Goal: Task Accomplishment & Management: Manage account settings

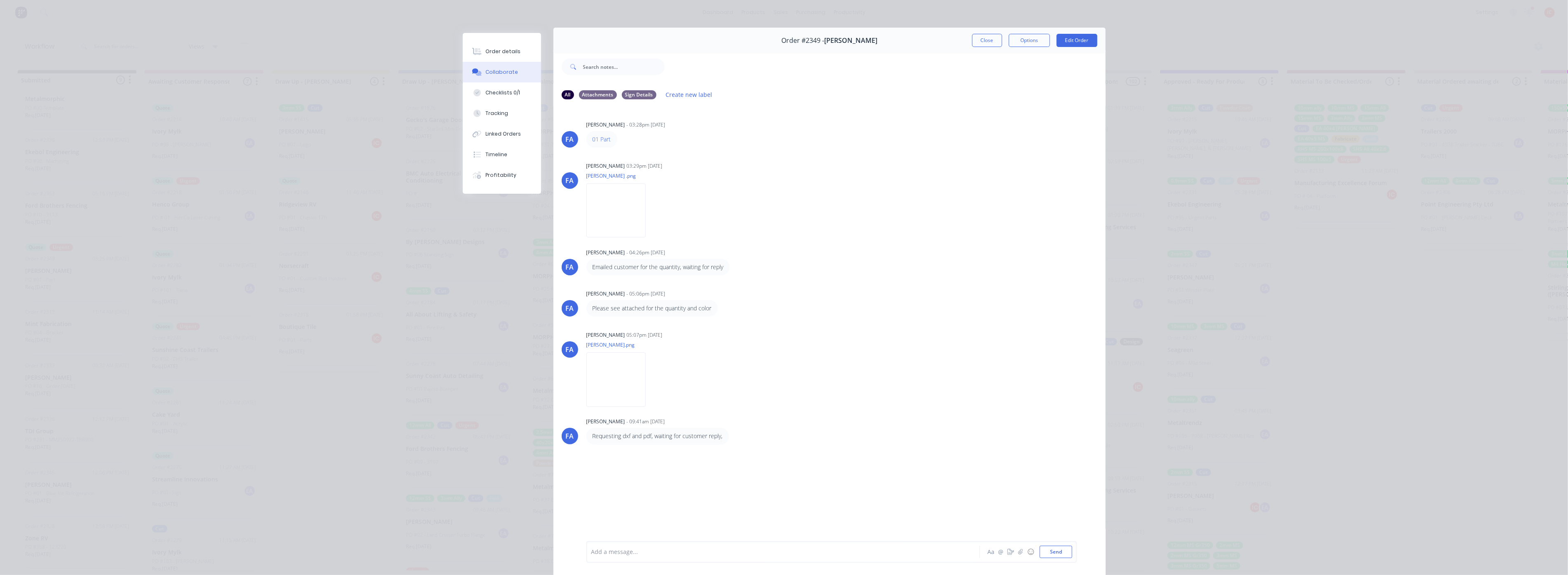
drag, startPoint x: 988, startPoint y: 39, endPoint x: 885, endPoint y: 58, distance: 104.7
click at [945, 39] on button "Close" at bounding box center [987, 40] width 30 height 13
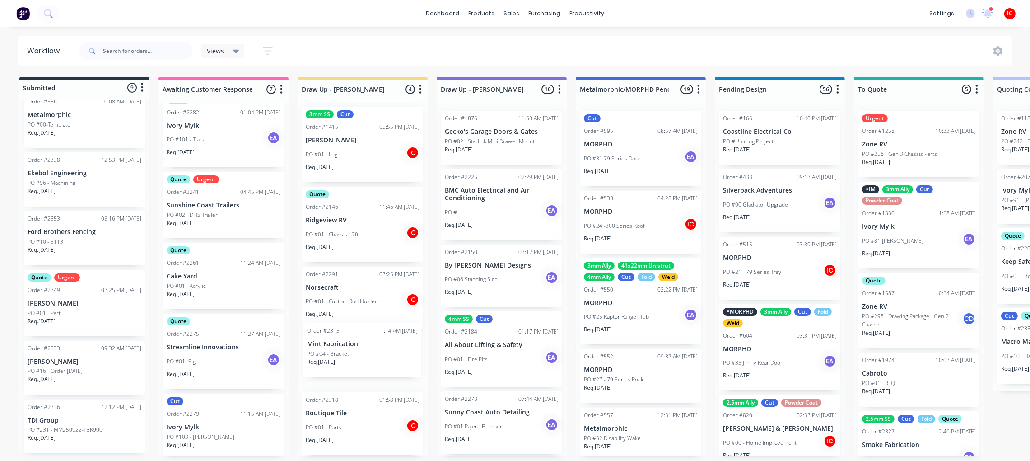
scroll to position [4, 0]
drag, startPoint x: 93, startPoint y: 369, endPoint x: 378, endPoint y: 352, distance: 285.9
click at [377, 365] on div "PO #04 - Bracket" at bounding box center [363, 368] width 114 height 8
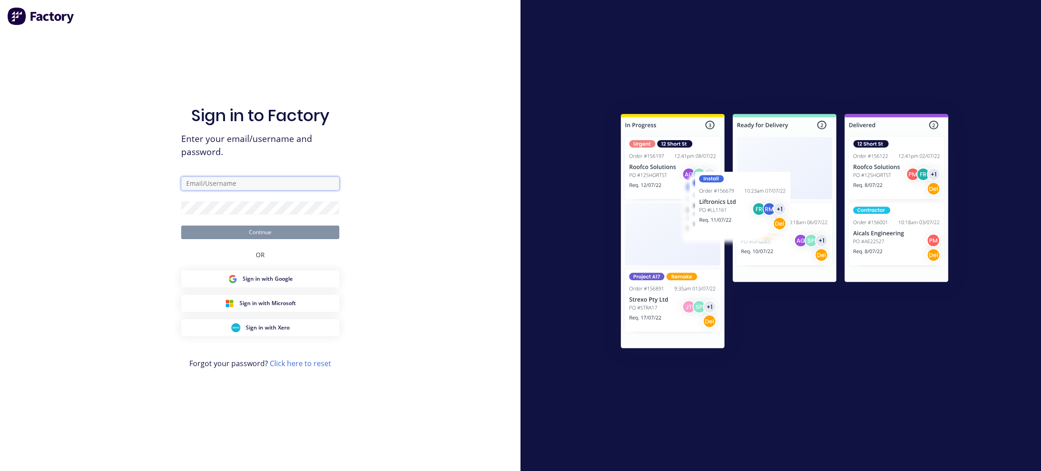
type input "[PERSON_NAME][EMAIL_ADDRESS][DOMAIN_NAME]"
click at [292, 235] on button "Continue" at bounding box center [260, 232] width 158 height 14
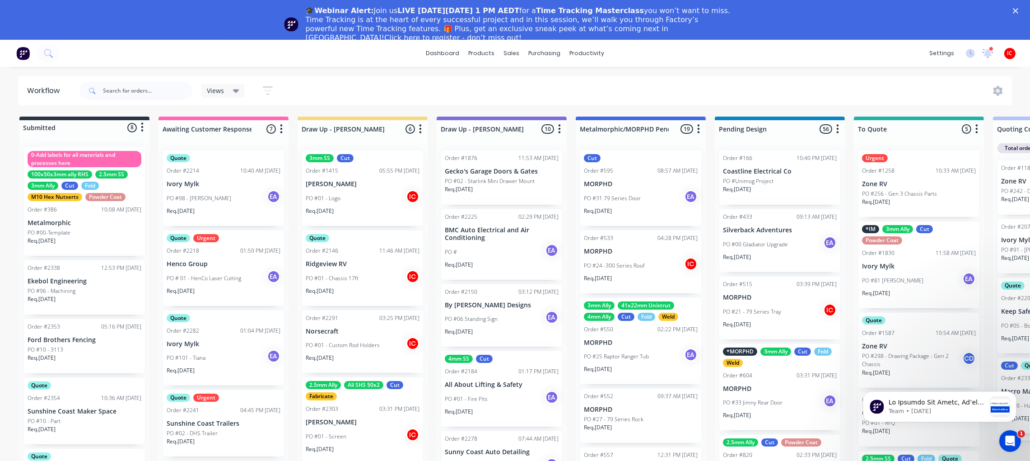
click at [1018, 10] on icon "Close" at bounding box center [1015, 10] width 5 height 5
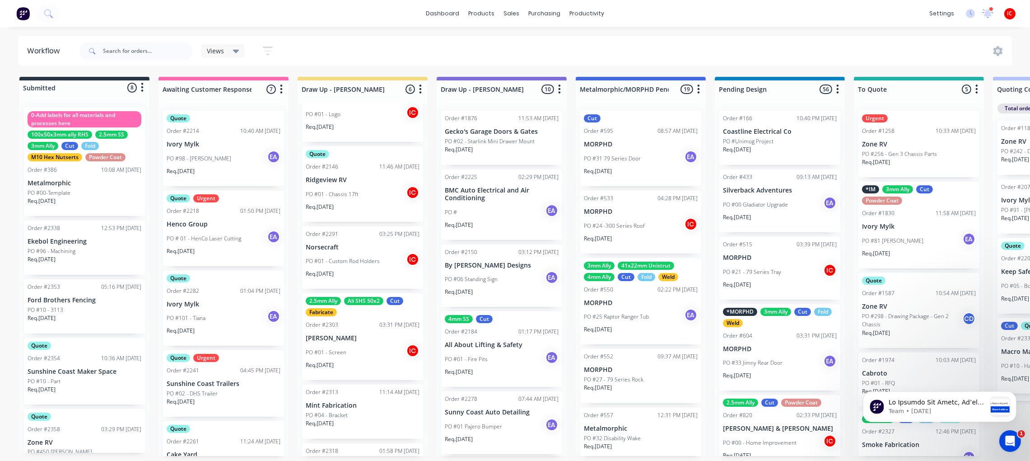
scroll to position [91, 0]
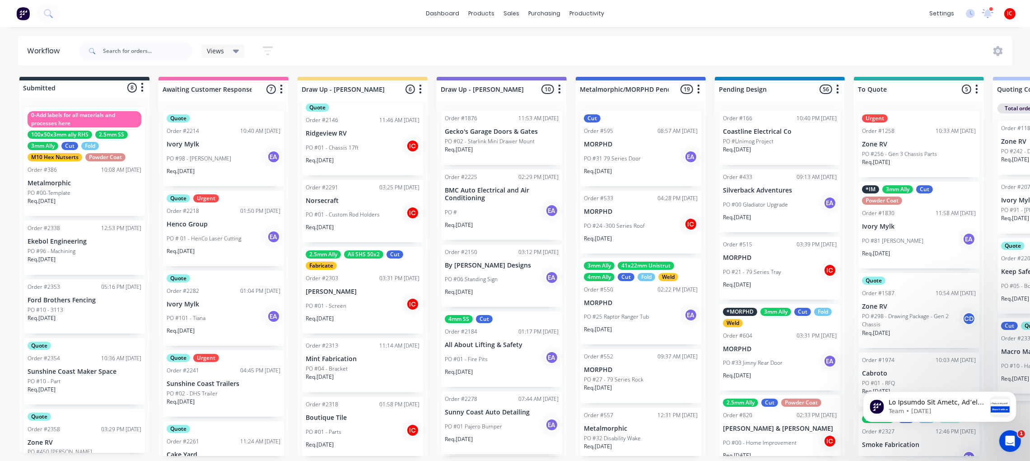
click at [366, 367] on div "PO #04 - Bracket" at bounding box center [363, 368] width 114 height 8
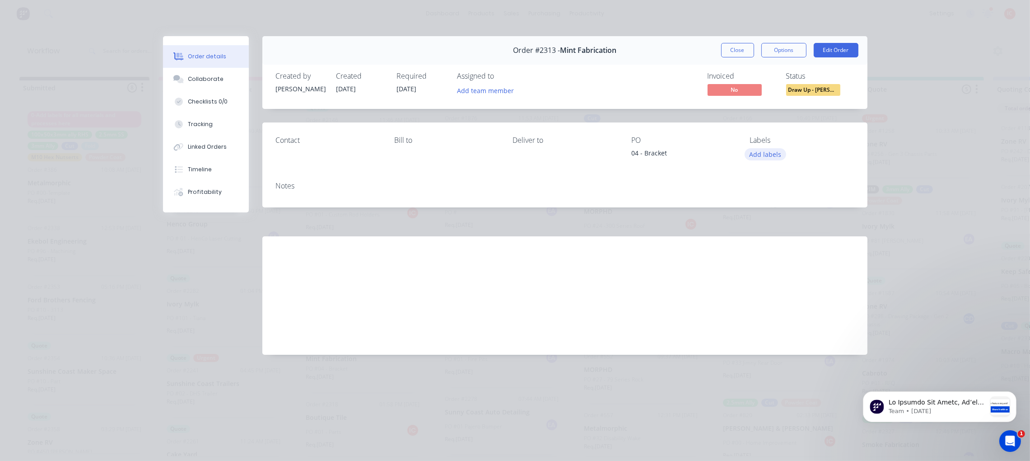
click at [767, 154] on button "Add labels" at bounding box center [766, 154] width 42 height 12
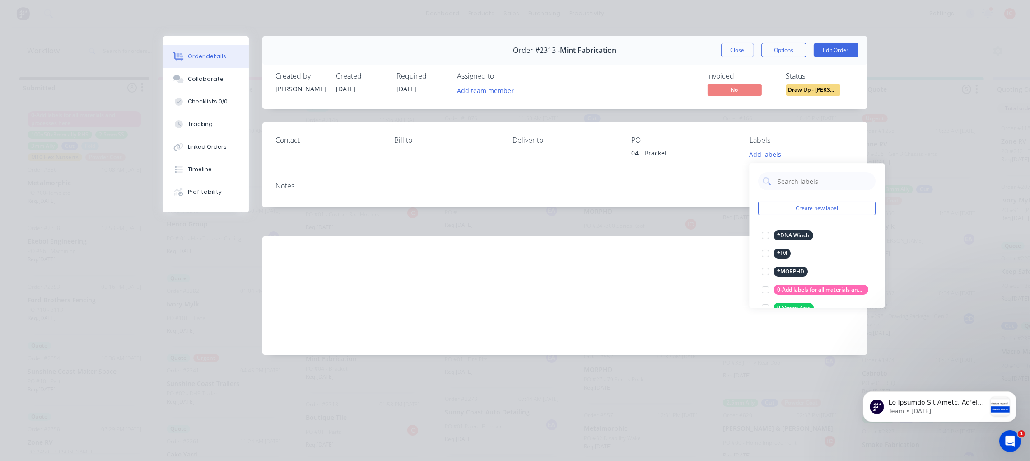
click at [685, 142] on div "PO" at bounding box center [683, 140] width 104 height 9
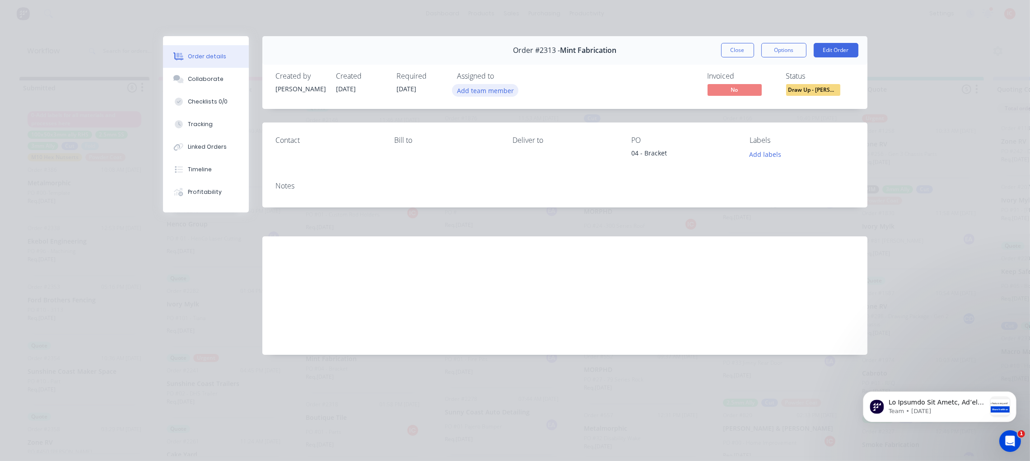
click at [481, 89] on button "Add team member" at bounding box center [485, 90] width 66 height 12
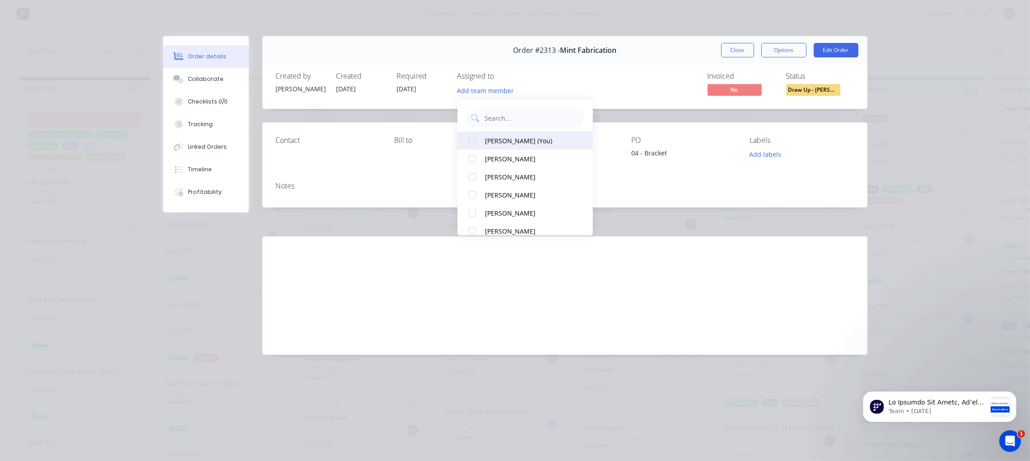
click at [494, 142] on div "[PERSON_NAME] (You)" at bounding box center [530, 139] width 90 height 9
click at [658, 89] on div "Invoiced No Status Draw Up - [PERSON_NAME]" at bounding box center [701, 85] width 306 height 26
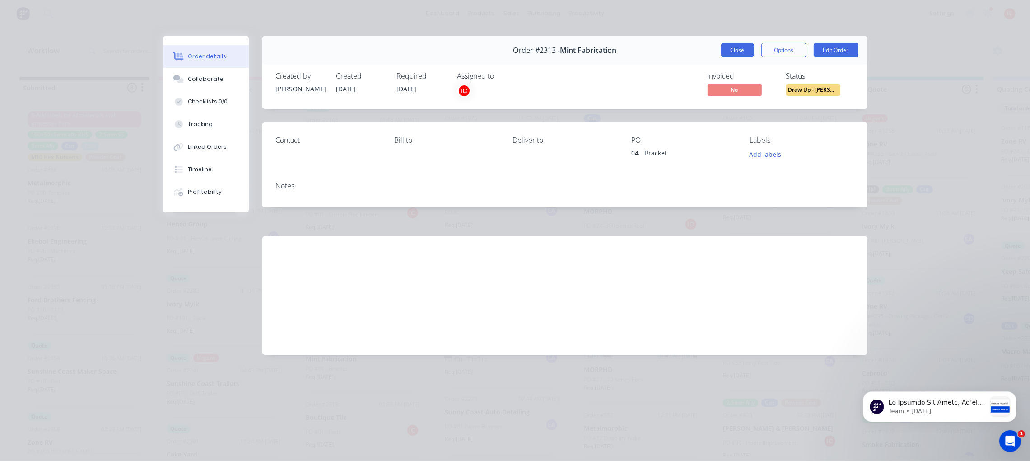
click at [738, 52] on button "Close" at bounding box center [737, 50] width 33 height 14
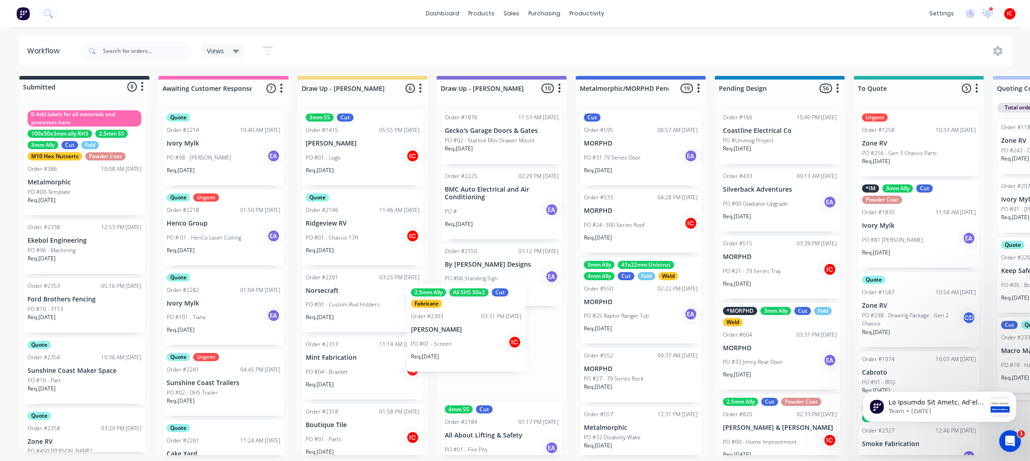
scroll to position [1, 0]
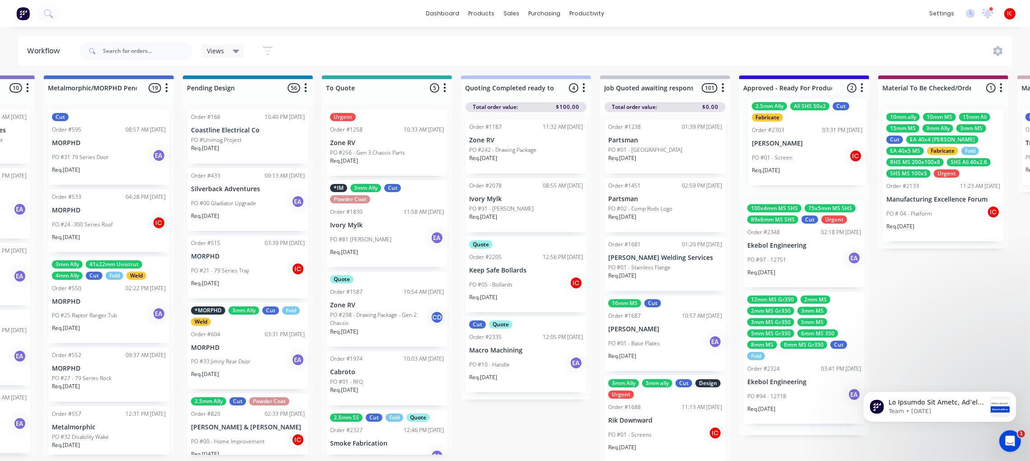
drag, startPoint x: 356, startPoint y: 384, endPoint x: 803, endPoint y: 140, distance: 508.3
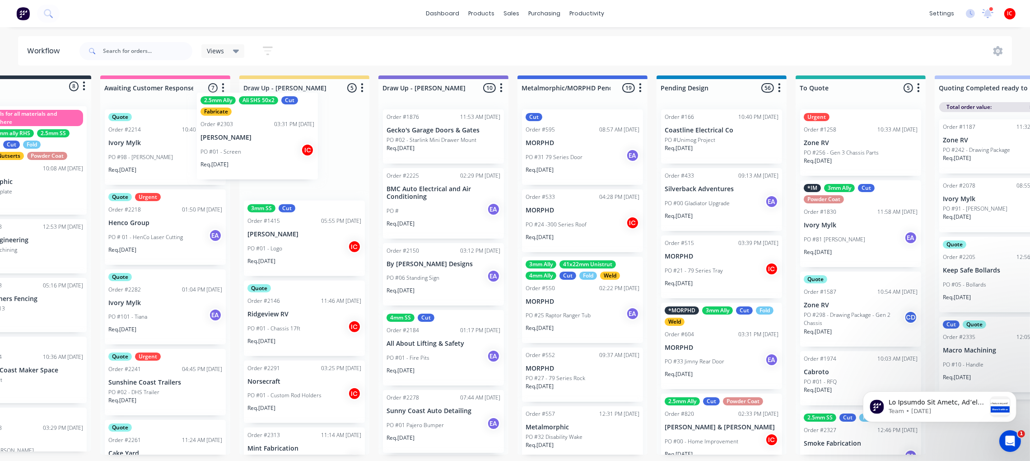
scroll to position [1, 56]
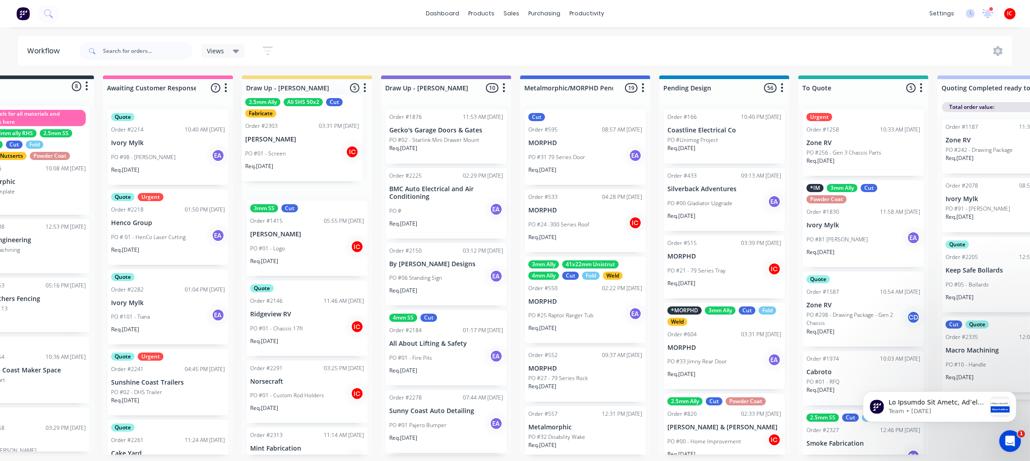
drag, startPoint x: 828, startPoint y: 147, endPoint x: 321, endPoint y: 131, distance: 507.4
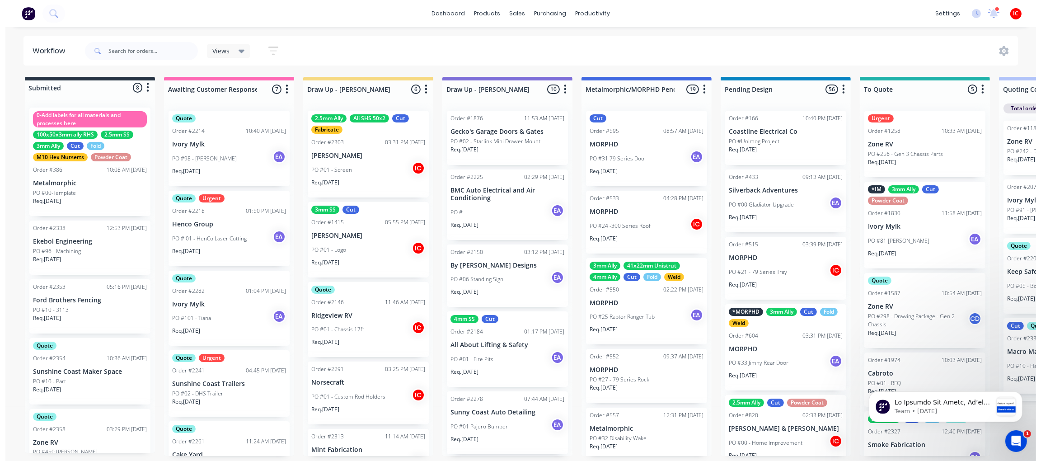
scroll to position [195, 0]
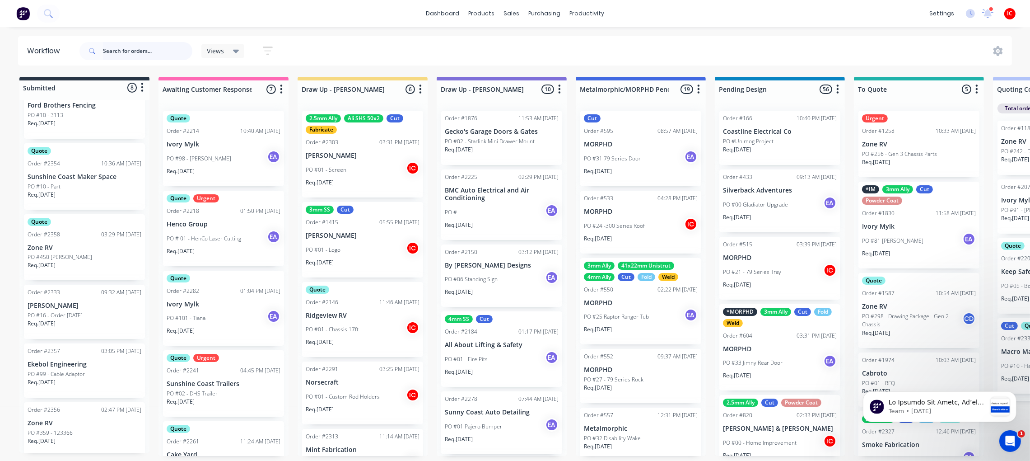
click at [153, 54] on input "text" at bounding box center [147, 51] width 89 height 18
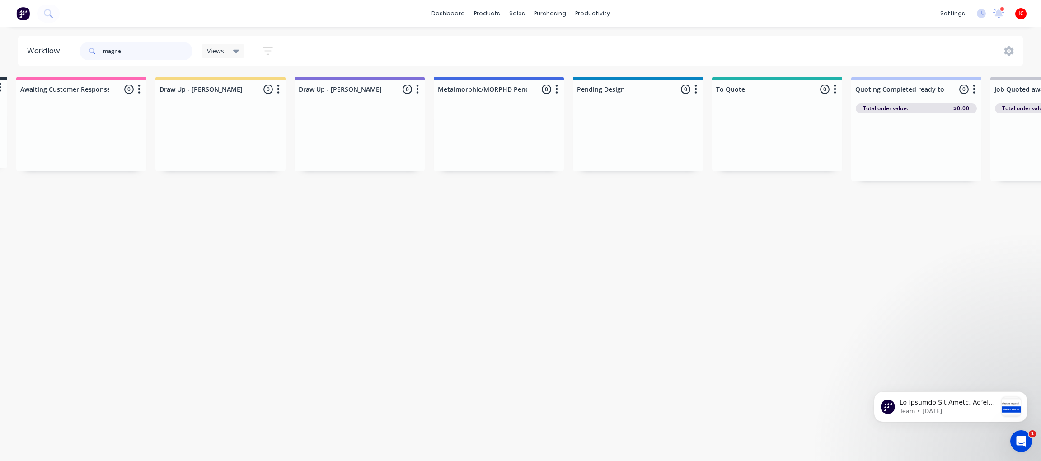
scroll to position [0, 0]
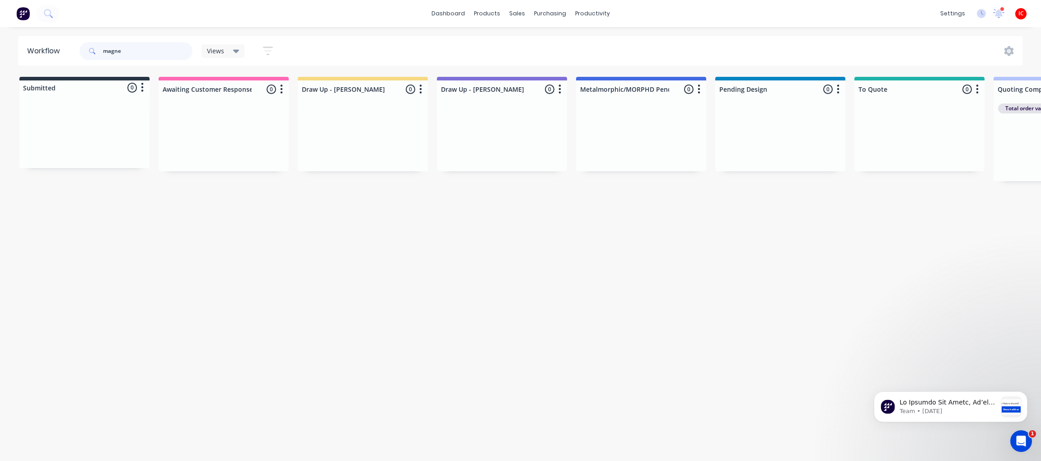
drag, startPoint x: 148, startPoint y: 56, endPoint x: 83, endPoint y: 46, distance: 65.5
click at [65, 44] on header "Workflow magne Views Save new view None (Default) edit [PERSON_NAME] edit [PERS…" at bounding box center [520, 50] width 1005 height 29
click at [158, 47] on input "magne" at bounding box center [147, 51] width 89 height 18
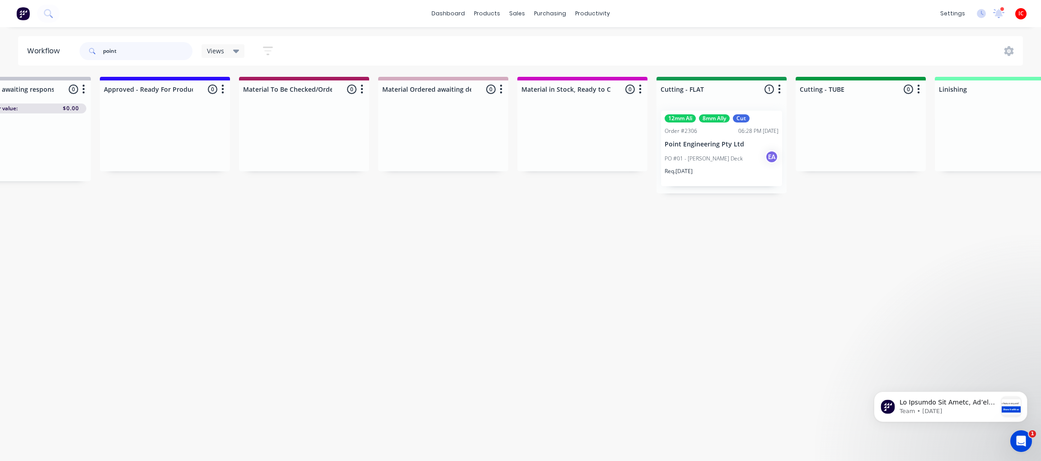
scroll to position [0, 1182]
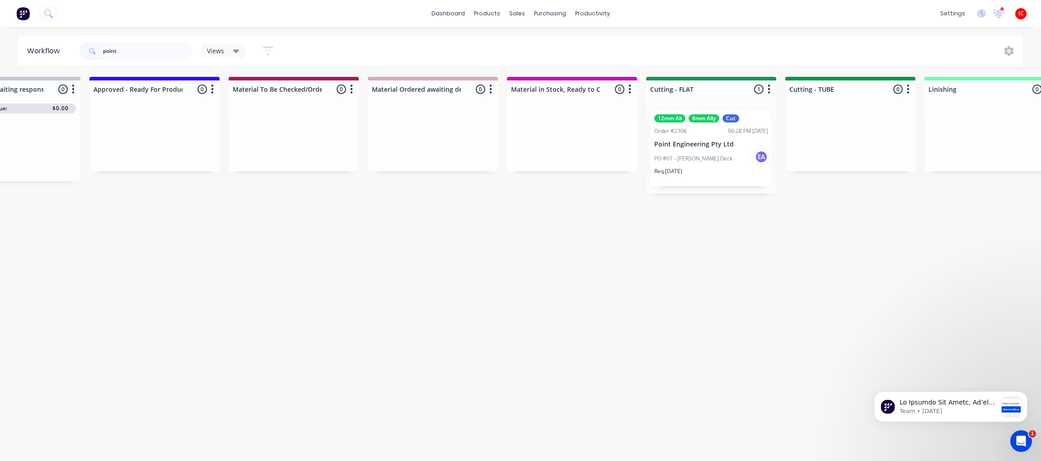
click at [722, 173] on div "Req. [DATE]" at bounding box center [711, 174] width 114 height 15
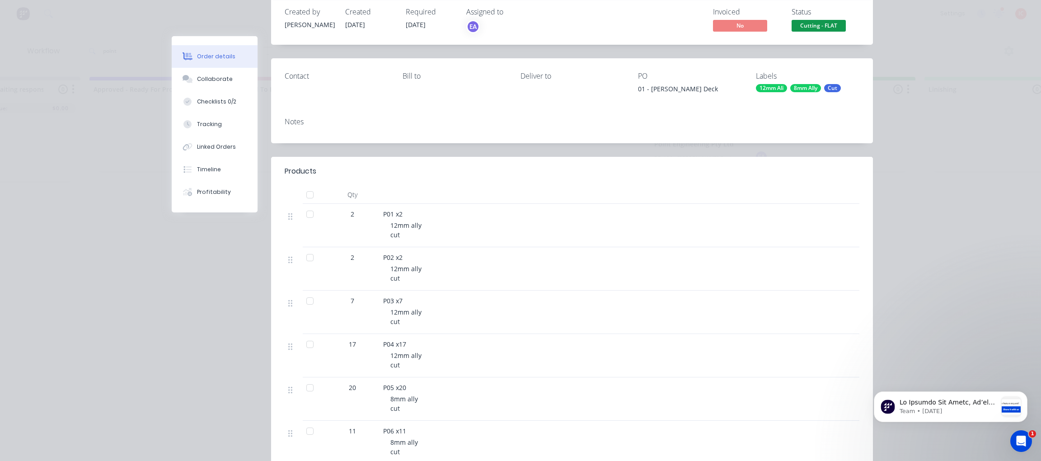
scroll to position [135, 0]
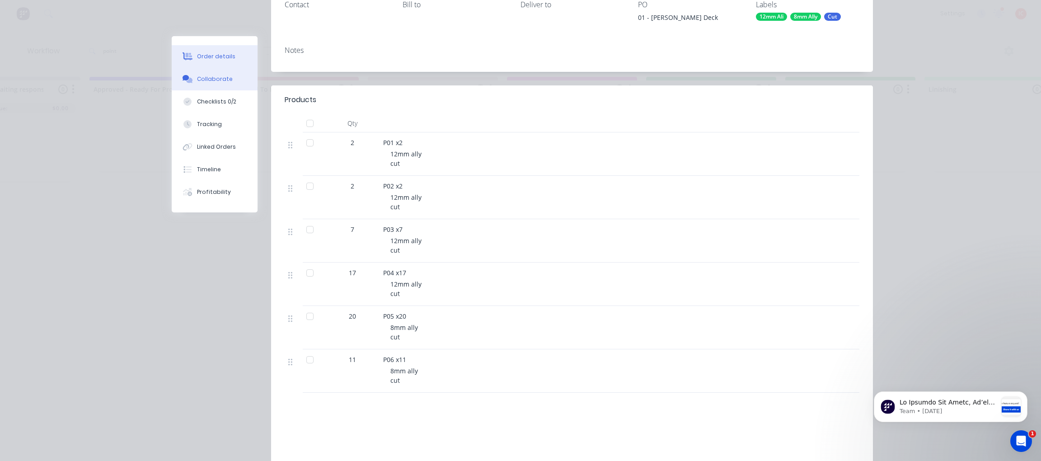
click at [205, 83] on button "Collaborate" at bounding box center [215, 79] width 86 height 23
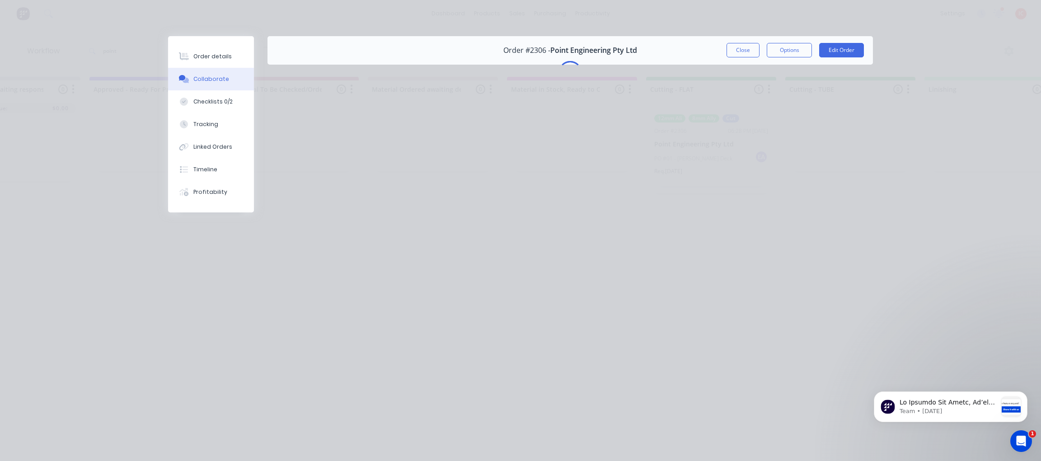
scroll to position [0, 0]
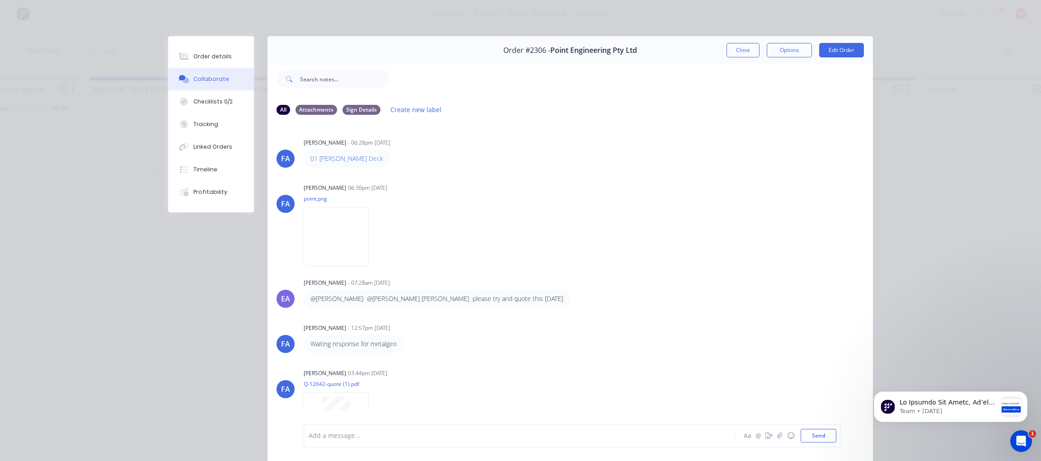
drag, startPoint x: 736, startPoint y: 49, endPoint x: 460, endPoint y: 5, distance: 279.4
click at [736, 48] on button "Close" at bounding box center [742, 50] width 33 height 14
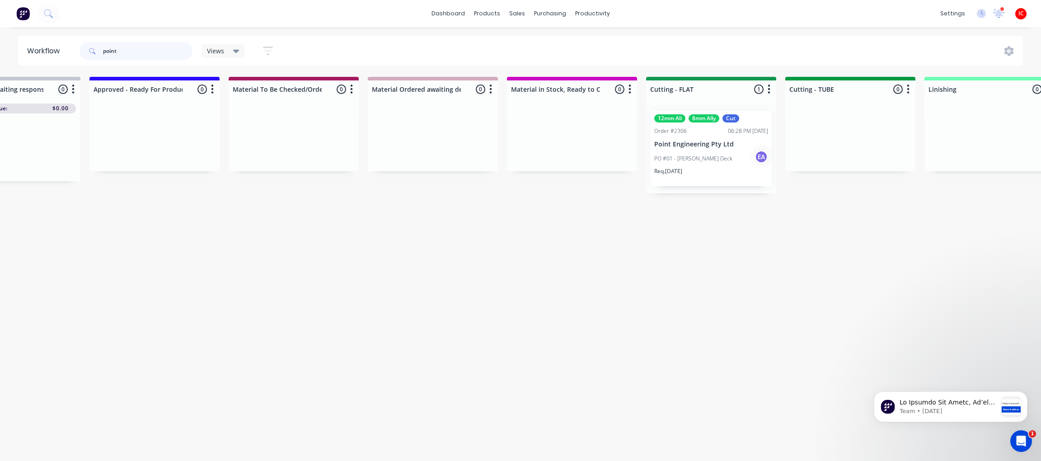
drag, startPoint x: 149, startPoint y: 51, endPoint x: 23, endPoint y: 45, distance: 126.6
click at [23, 45] on header "Workflow point Views Save new view None (Default) edit [PERSON_NAME] edit [PERS…" at bounding box center [520, 50] width 1005 height 29
type input "mark"
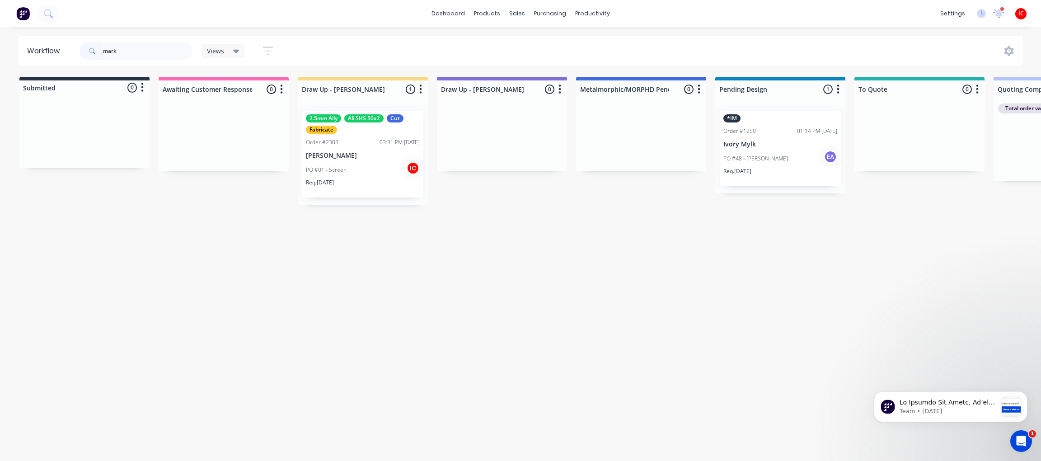
click at [390, 154] on p "[PERSON_NAME]" at bounding box center [363, 156] width 114 height 8
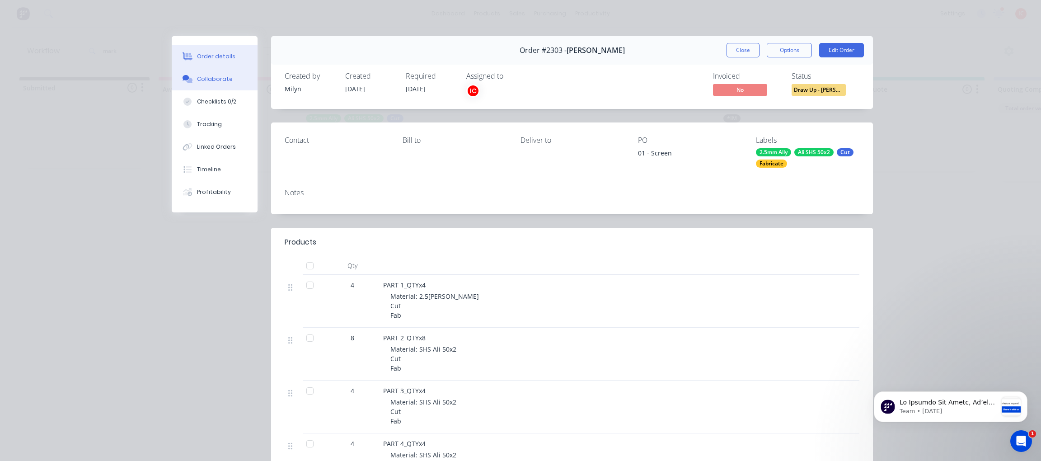
click at [221, 80] on div "Collaborate" at bounding box center [215, 79] width 36 height 8
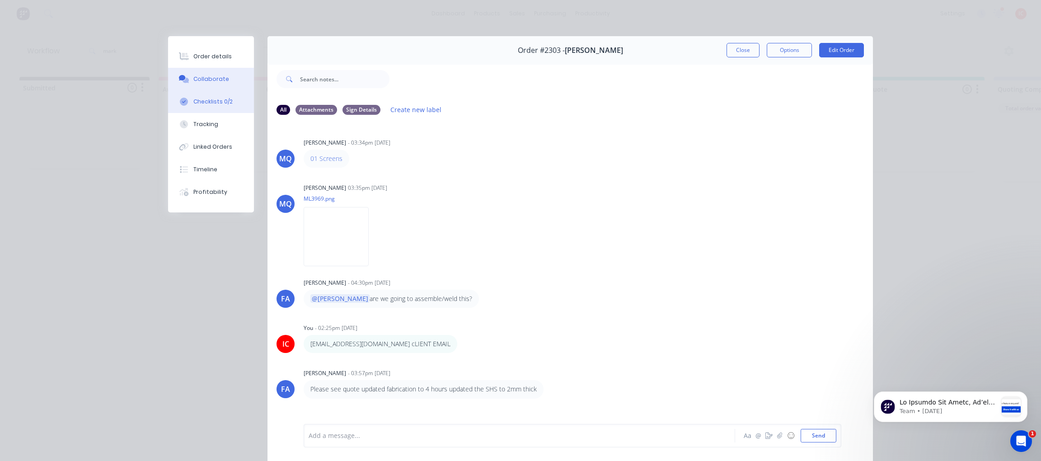
click at [220, 100] on div "Checklists 0/2" at bounding box center [212, 102] width 39 height 8
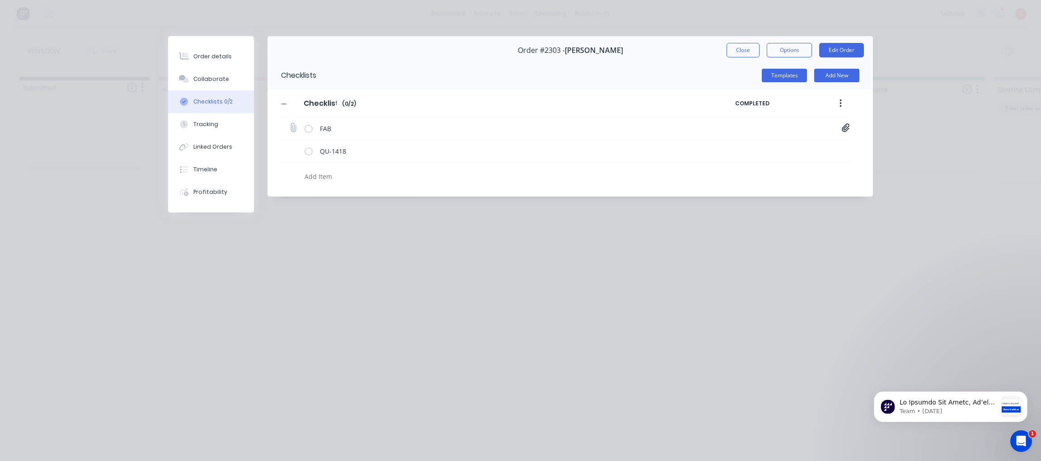
click at [843, 125] on icon at bounding box center [845, 127] width 8 height 9
click at [983, 148] on icon at bounding box center [983, 146] width 7 height 9
click at [292, 127] on icon at bounding box center [293, 128] width 12 height 12
click at [289, 123] on input "file" at bounding box center [289, 123] width 0 height 0
type input "C:\fakepath\MS_01_MSTRDWG_V2.PDF"
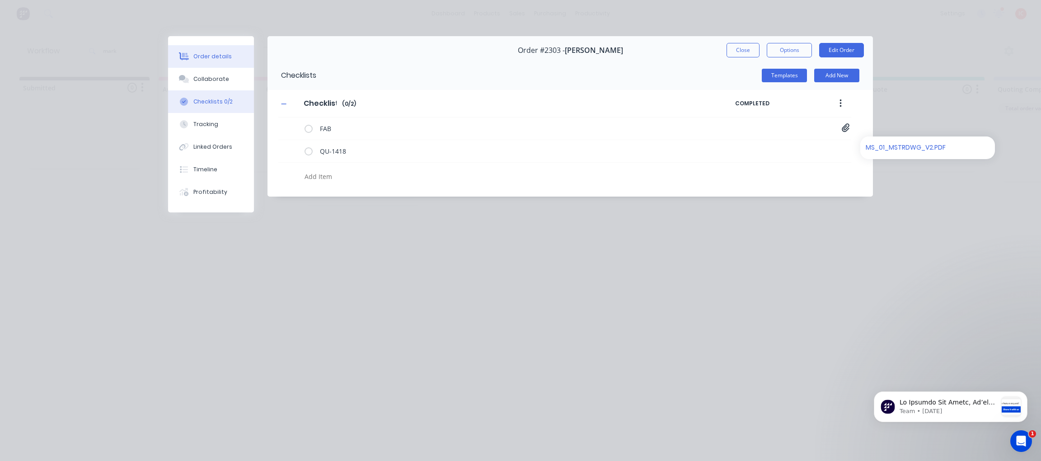
click at [207, 61] on button "Order details" at bounding box center [211, 56] width 86 height 23
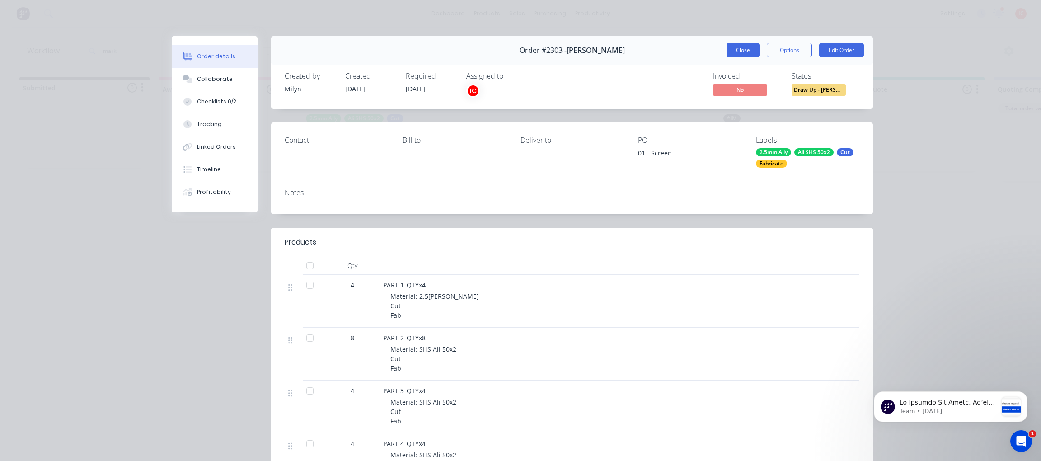
click at [734, 48] on button "Close" at bounding box center [742, 50] width 33 height 14
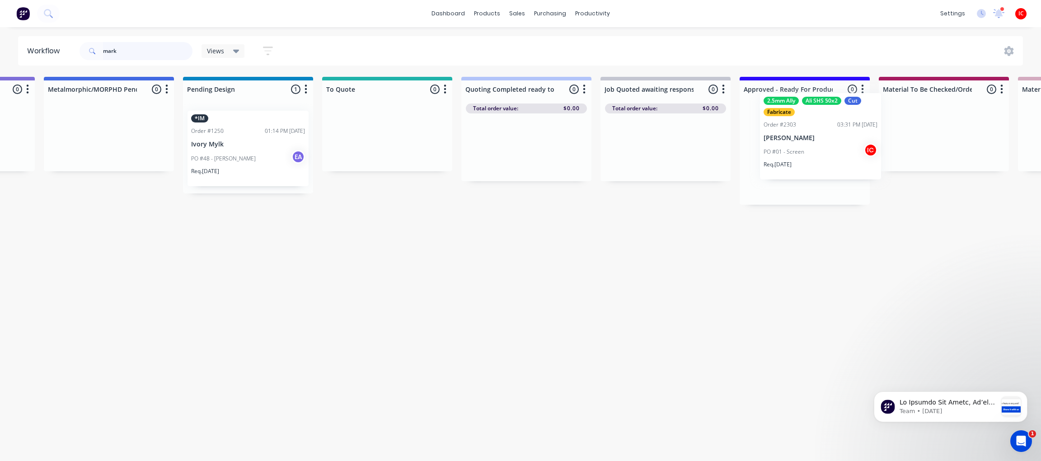
drag, startPoint x: 353, startPoint y: 165, endPoint x: 811, endPoint y: 148, distance: 458.3
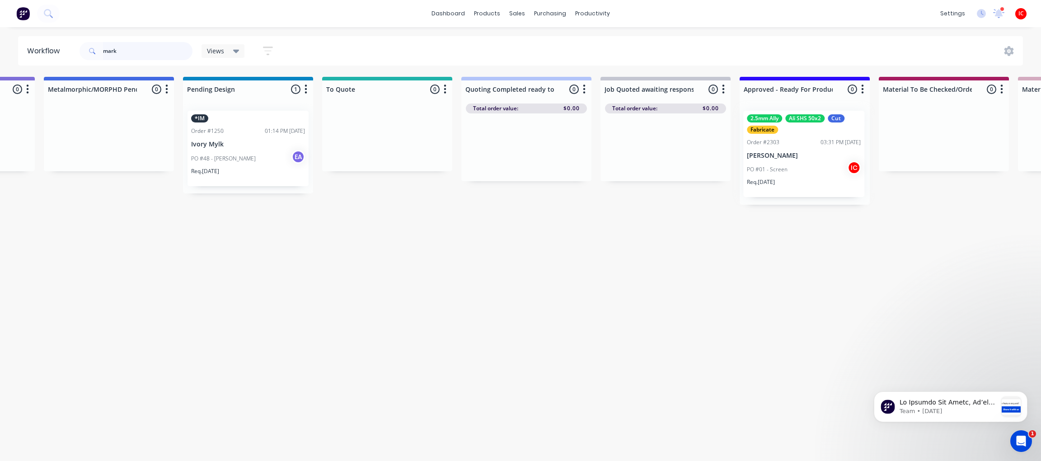
scroll to position [0, 532]
drag, startPoint x: 126, startPoint y: 52, endPoint x: 33, endPoint y: 55, distance: 93.1
click at [33, 55] on header "Workflow mark Views Save new view None (Default) edit [PERSON_NAME] edit [PERSO…" at bounding box center [520, 50] width 1005 height 29
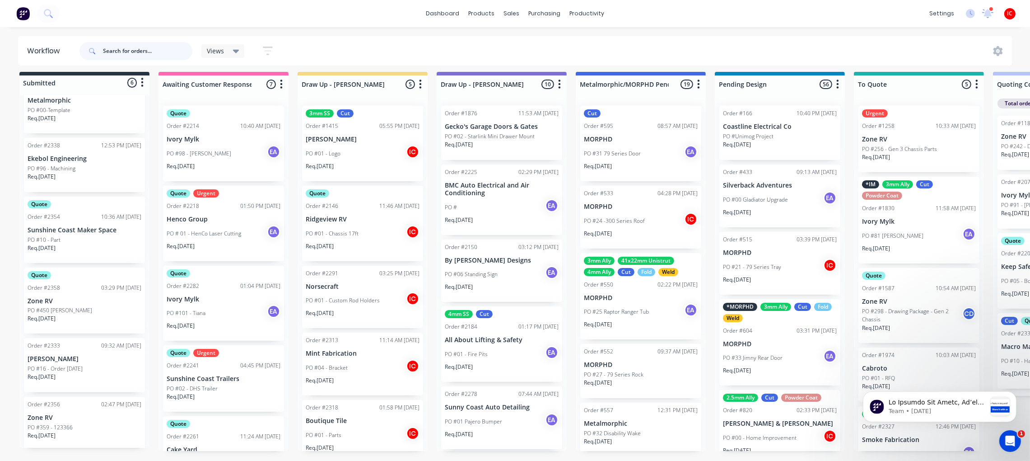
scroll to position [0, 0]
